Goal: Transaction & Acquisition: Book appointment/travel/reservation

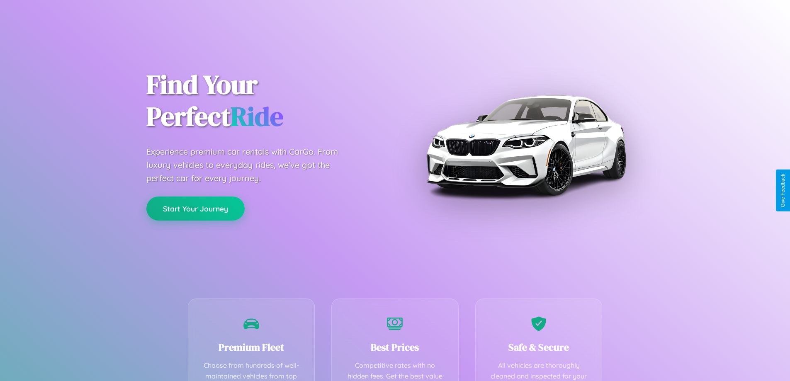
click at [195, 209] on button "Start Your Journey" at bounding box center [195, 209] width 98 height 24
click at [195, 208] on button "Start Your Journey" at bounding box center [195, 209] width 98 height 24
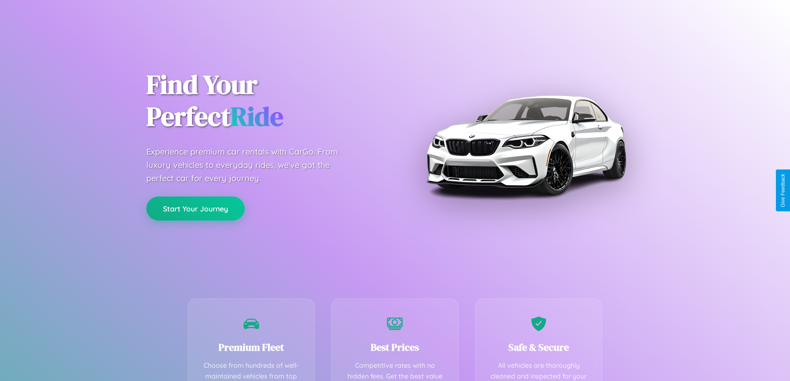
click at [195, 208] on button "Start Your Journey" at bounding box center [195, 209] width 98 height 24
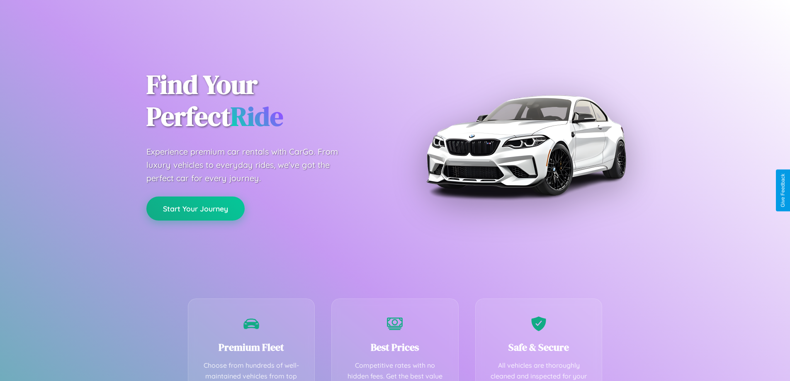
click at [195, 208] on button "Start Your Journey" at bounding box center [195, 209] width 98 height 24
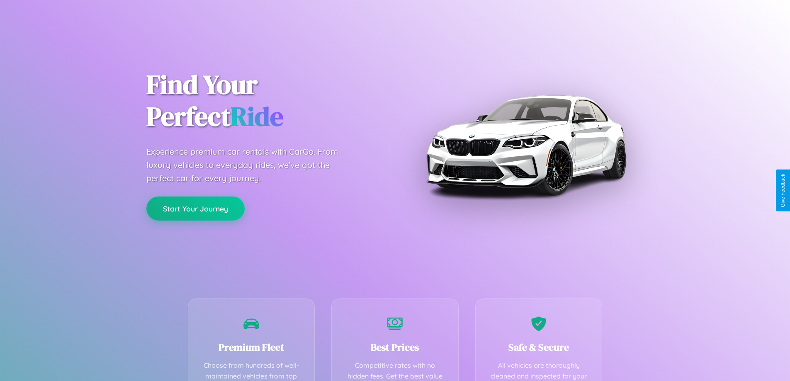
click at [195, 208] on button "Start Your Journey" at bounding box center [195, 209] width 98 height 24
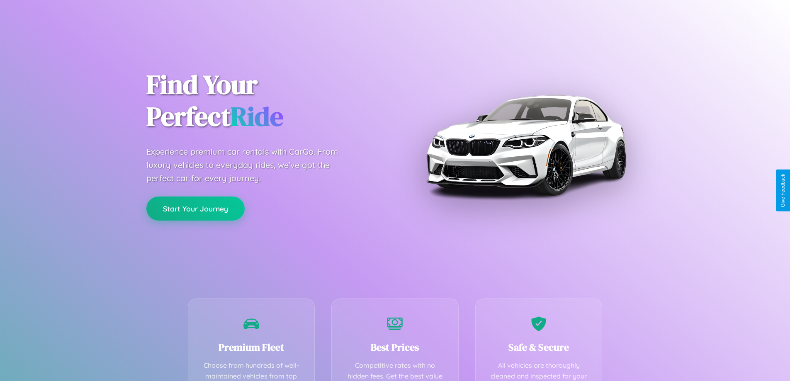
click at [195, 208] on button "Start Your Journey" at bounding box center [195, 209] width 98 height 24
